Goal: Use online tool/utility: Use online tool/utility

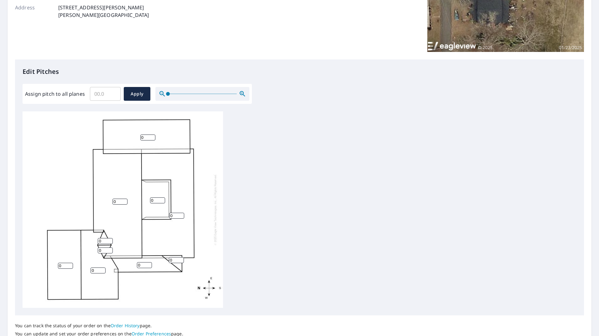
scroll to position [109, 0]
click at [102, 269] on input "1" at bounding box center [98, 270] width 15 height 6
click at [103, 267] on input "1" at bounding box center [98, 270] width 15 height 6
click at [102, 269] on input "2" at bounding box center [98, 270] width 15 height 6
click at [102, 269] on input "3" at bounding box center [98, 270] width 15 height 6
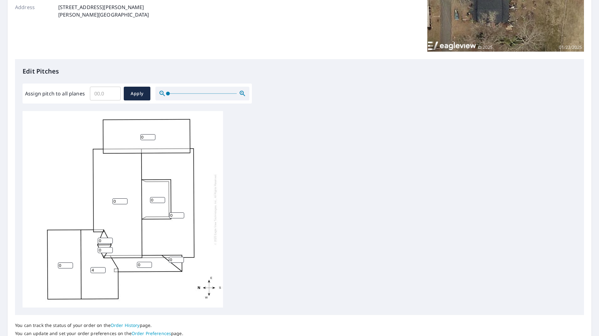
click at [102, 269] on input "4" at bounding box center [98, 270] width 15 height 6
click at [102, 269] on input "5" at bounding box center [98, 270] width 15 height 6
click at [102, 269] on input "6" at bounding box center [98, 270] width 15 height 6
click at [102, 269] on input "7" at bounding box center [98, 270] width 15 height 6
type input "8"
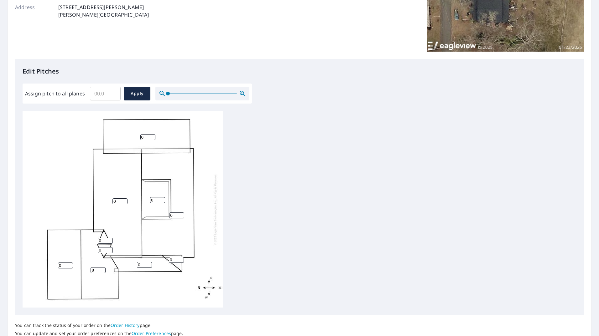
click at [102, 269] on input "8" at bounding box center [98, 270] width 15 height 6
click at [70, 264] on input "1" at bounding box center [65, 266] width 15 height 6
click at [70, 264] on input "2" at bounding box center [65, 266] width 15 height 6
click at [70, 264] on input "3" at bounding box center [65, 266] width 15 height 6
click at [70, 264] on input "4" at bounding box center [65, 266] width 15 height 6
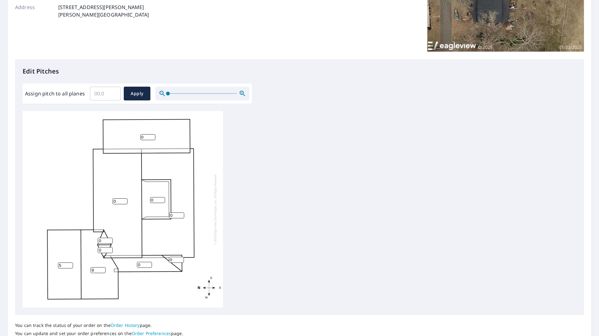
click at [70, 264] on input "5" at bounding box center [65, 266] width 15 height 6
click at [70, 264] on input "6" at bounding box center [65, 266] width 15 height 6
click at [70, 264] on input "7" at bounding box center [65, 266] width 15 height 6
type input "8"
click at [70, 264] on input "8" at bounding box center [65, 266] width 15 height 6
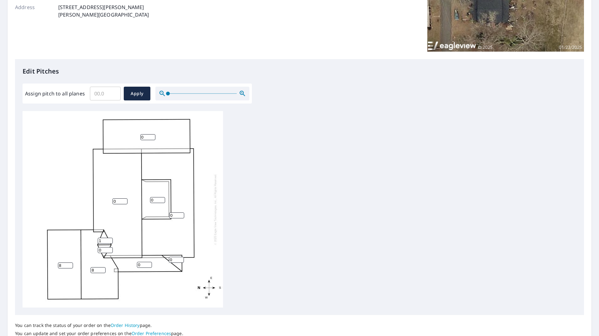
click at [109, 240] on input "1" at bounding box center [105, 241] width 15 height 6
click at [109, 240] on input "2" at bounding box center [105, 241] width 15 height 6
click at [109, 240] on input "3" at bounding box center [105, 241] width 15 height 6
click at [109, 240] on input "4" at bounding box center [105, 241] width 15 height 6
click at [109, 240] on input "5" at bounding box center [105, 241] width 15 height 6
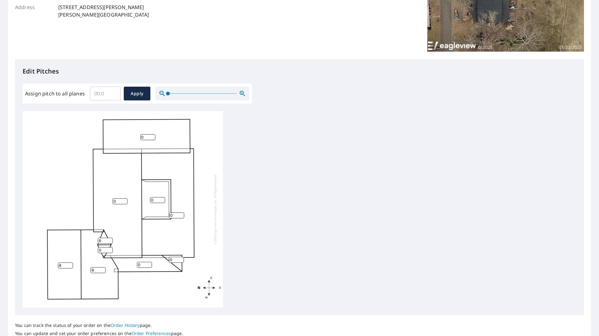
click at [109, 240] on input "6" at bounding box center [105, 241] width 15 height 6
type input "7"
click at [109, 240] on input "7" at bounding box center [105, 241] width 15 height 6
click at [110, 249] on input "1" at bounding box center [105, 250] width 15 height 6
click at [110, 249] on input "2" at bounding box center [105, 250] width 15 height 6
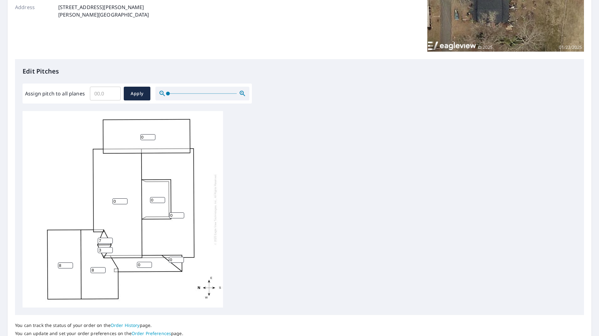
click at [110, 249] on input "3" at bounding box center [105, 250] width 15 height 6
click at [110, 249] on input "4" at bounding box center [105, 250] width 15 height 6
click at [110, 249] on input "5" at bounding box center [105, 250] width 15 height 6
click at [110, 249] on input "6" at bounding box center [105, 250] width 15 height 6
type input "7"
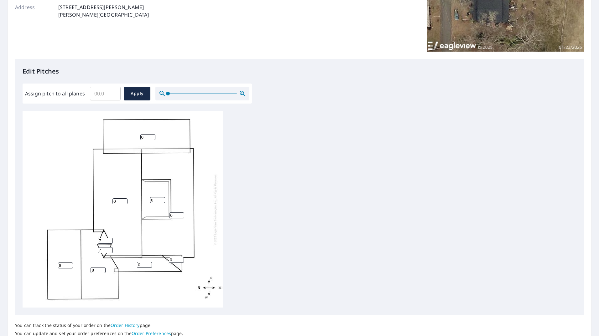
click at [110, 249] on input "7" at bounding box center [105, 250] width 15 height 6
click at [149, 263] on input "1" at bounding box center [144, 265] width 15 height 6
click at [149, 263] on input "2" at bounding box center [144, 265] width 15 height 6
click at [149, 263] on input "3" at bounding box center [144, 265] width 15 height 6
click at [149, 263] on input "4" at bounding box center [144, 265] width 15 height 6
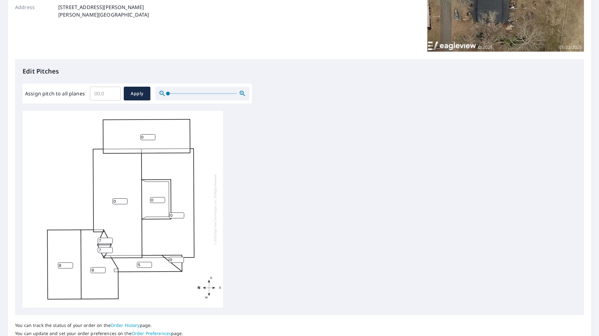
click at [149, 263] on input "5" at bounding box center [144, 265] width 15 height 6
type input "6"
click at [149, 263] on input "6" at bounding box center [144, 265] width 15 height 6
click at [180, 259] on input "1" at bounding box center [176, 260] width 15 height 6
click at [180, 259] on input "2" at bounding box center [176, 260] width 15 height 6
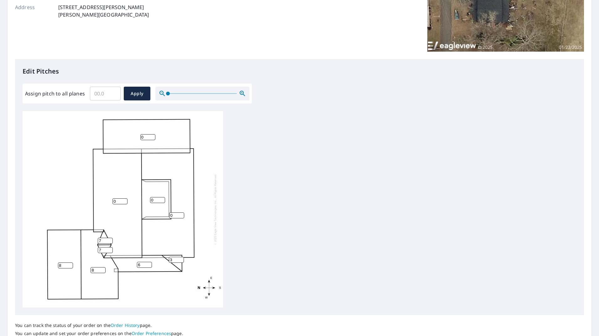
click at [180, 259] on input "3" at bounding box center [176, 260] width 15 height 6
click at [180, 259] on input "4" at bounding box center [176, 260] width 15 height 6
click at [180, 259] on input "5" at bounding box center [176, 260] width 15 height 6
type input "6"
click at [180, 259] on input "6" at bounding box center [176, 260] width 15 height 6
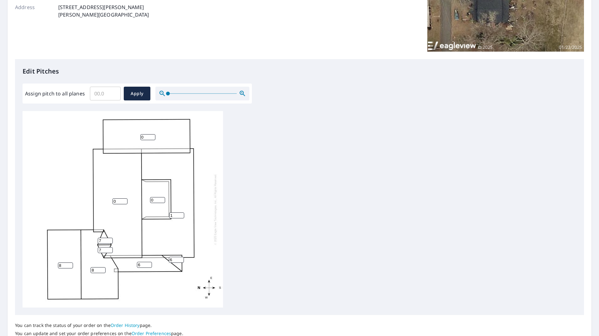
click at [181, 215] on input "1" at bounding box center [176, 216] width 15 height 6
click at [181, 215] on input "2" at bounding box center [176, 216] width 15 height 6
click at [181, 215] on input "3" at bounding box center [176, 216] width 15 height 6
click at [181, 215] on input "4" at bounding box center [176, 216] width 15 height 6
click at [181, 215] on input "5" at bounding box center [176, 216] width 15 height 6
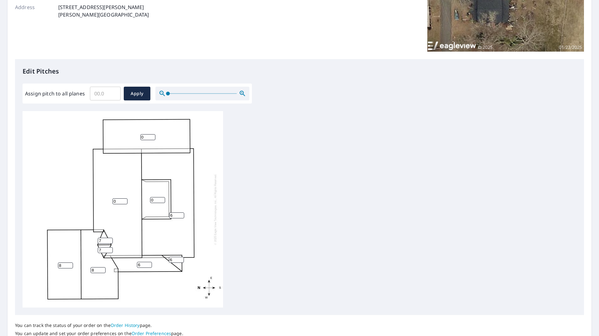
click at [181, 215] on input "6" at bounding box center [176, 216] width 15 height 6
click at [181, 215] on input "7" at bounding box center [176, 216] width 15 height 6
type input "8"
click at [181, 215] on input "8" at bounding box center [176, 216] width 15 height 6
click at [157, 199] on input "0" at bounding box center [157, 200] width 15 height 6
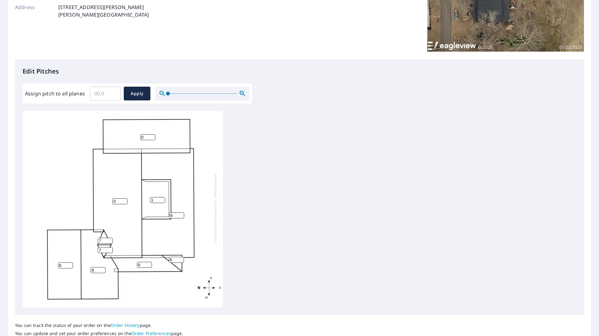
click at [161, 199] on input "1" at bounding box center [157, 200] width 15 height 6
click at [161, 199] on input "2" at bounding box center [157, 200] width 15 height 6
click at [161, 199] on input "3" at bounding box center [157, 200] width 15 height 6
click at [161, 199] on input "4" at bounding box center [157, 200] width 15 height 6
click at [161, 199] on input "5" at bounding box center [157, 200] width 15 height 6
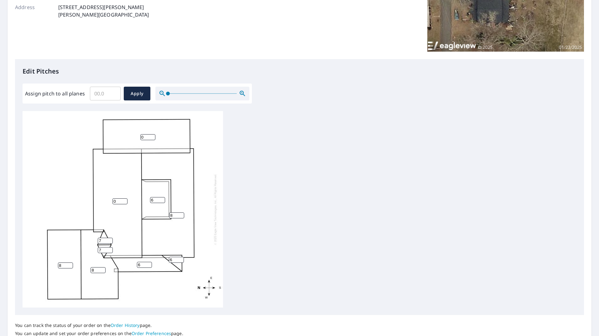
type input "6"
click at [161, 199] on input "6" at bounding box center [157, 200] width 15 height 6
click at [121, 200] on input "0" at bounding box center [119, 202] width 15 height 6
click at [126, 201] on input "1" at bounding box center [119, 202] width 15 height 6
click at [126, 201] on input "2" at bounding box center [119, 202] width 15 height 6
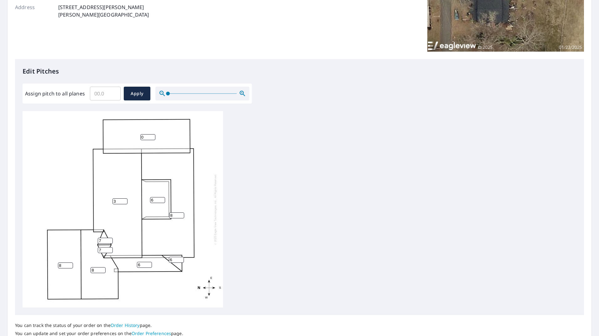
click at [126, 201] on input "3" at bounding box center [119, 202] width 15 height 6
click at [126, 201] on input "4" at bounding box center [119, 202] width 15 height 6
click at [126, 201] on input "5" at bounding box center [119, 202] width 15 height 6
click at [126, 201] on input "6" at bounding box center [119, 202] width 15 height 6
click at [126, 201] on input "7" at bounding box center [119, 202] width 15 height 6
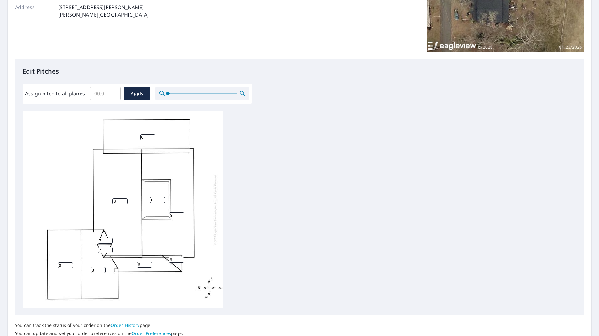
type input "8"
click at [126, 201] on input "8" at bounding box center [119, 202] width 15 height 6
click at [153, 137] on input "1" at bounding box center [147, 137] width 15 height 6
click at [153, 137] on input "2" at bounding box center [147, 137] width 15 height 6
click at [153, 137] on input "3" at bounding box center [147, 137] width 15 height 6
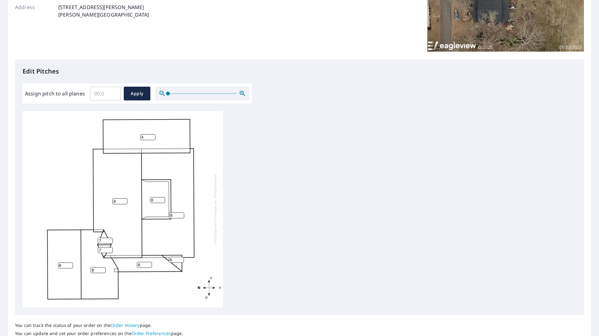
click at [153, 137] on input "4" at bounding box center [147, 137] width 15 height 6
click at [153, 137] on input "5" at bounding box center [147, 137] width 15 height 6
click at [153, 137] on input "6" at bounding box center [147, 137] width 15 height 6
type input "7"
click at [153, 137] on input "7" at bounding box center [147, 137] width 15 height 6
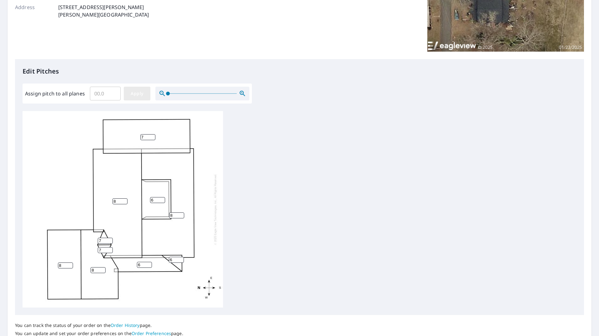
click at [132, 95] on span "Apply" at bounding box center [137, 94] width 17 height 8
type input "1"
click at [153, 133] on input "1" at bounding box center [147, 136] width 15 height 6
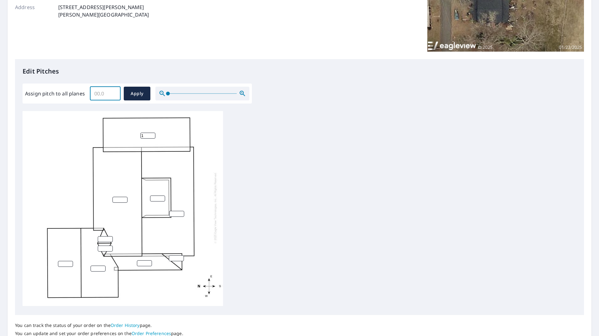
click at [102, 98] on input "Assign pitch to all planes" at bounding box center [105, 94] width 31 height 18
type input "8"
click at [134, 95] on span "Apply" at bounding box center [137, 94] width 17 height 8
type input "8"
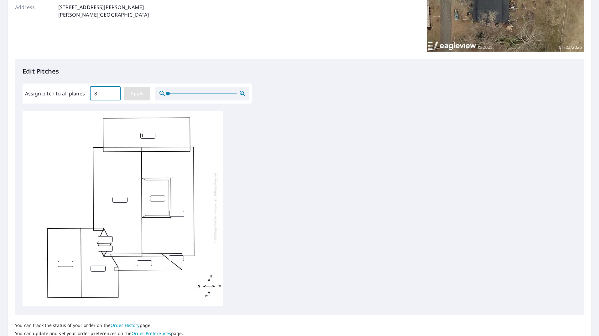
type input "8"
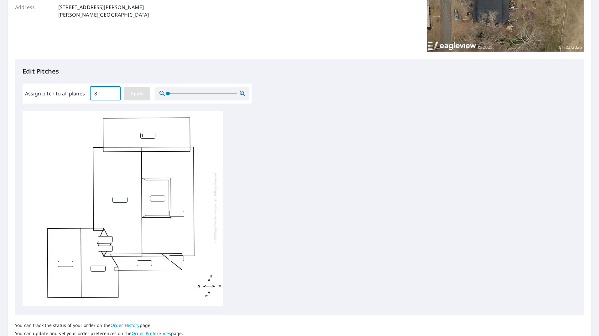
type input "8"
click at [156, 196] on input "8" at bounding box center [157, 199] width 15 height 6
type input "6"
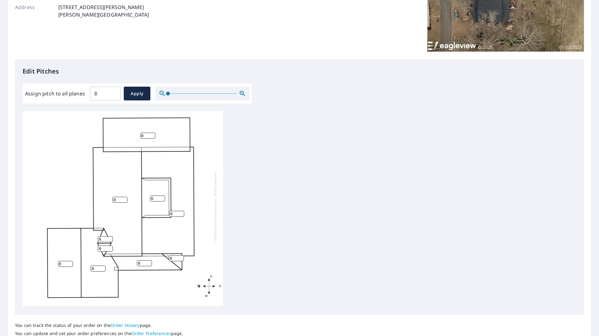
click at [174, 256] on input "8" at bounding box center [176, 259] width 15 height 6
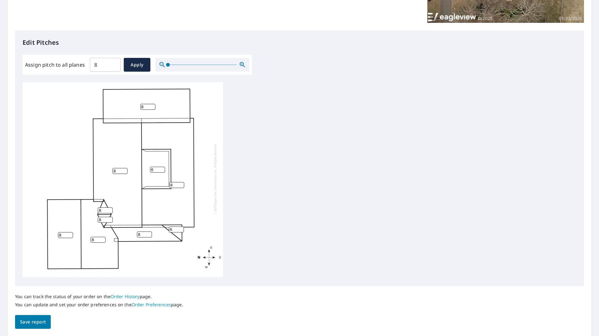
scroll to position [159, 0]
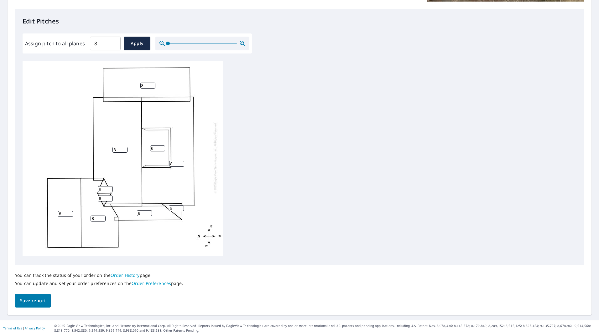
type input "6"
click at [44, 304] on span "Save report" at bounding box center [33, 301] width 26 height 8
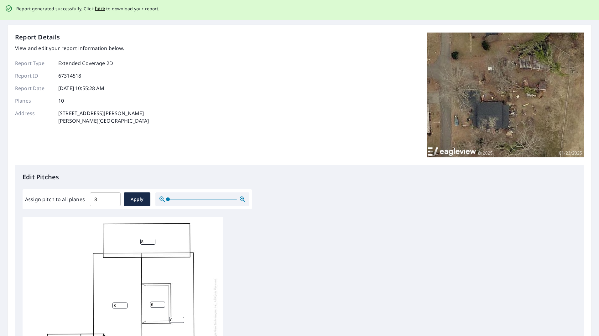
scroll to position [0, 0]
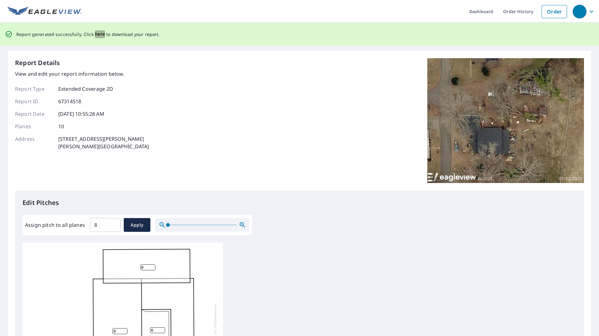
click at [98, 32] on span "here" at bounding box center [100, 34] width 10 height 8
